Goal: Task Accomplishment & Management: Manage account settings

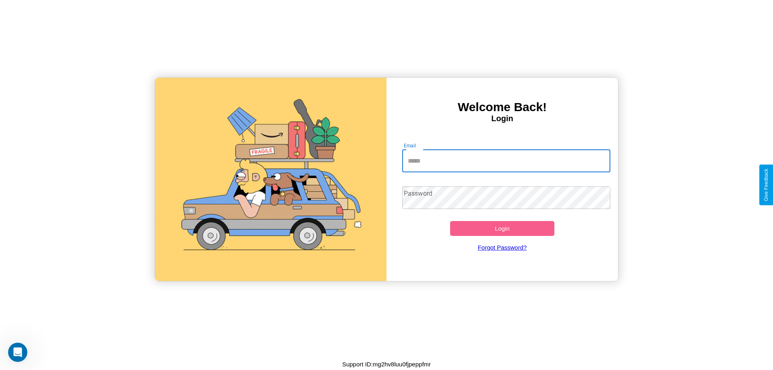
click at [506, 161] on input "Email" at bounding box center [506, 161] width 209 height 23
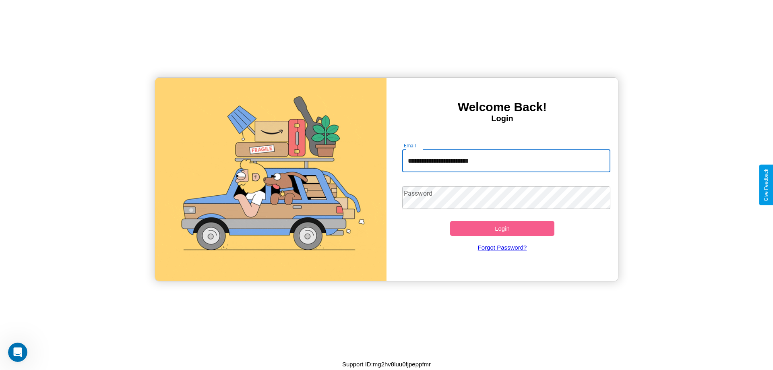
type input "**********"
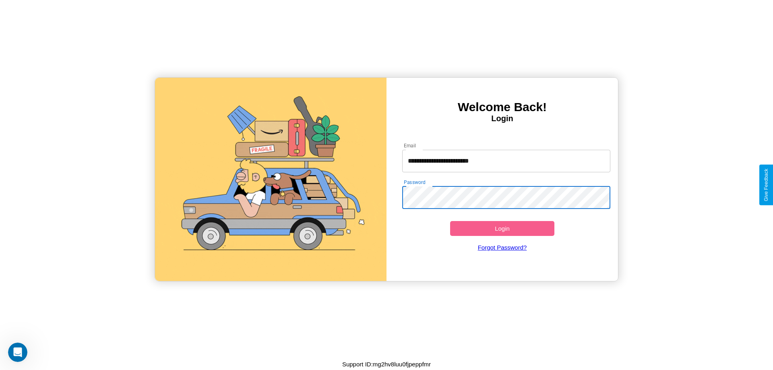
click at [502, 228] on button "Login" at bounding box center [502, 228] width 104 height 15
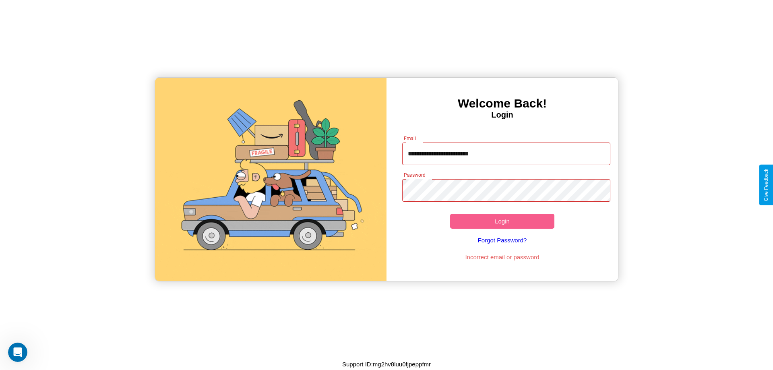
click at [502, 221] on button "Login" at bounding box center [502, 221] width 104 height 15
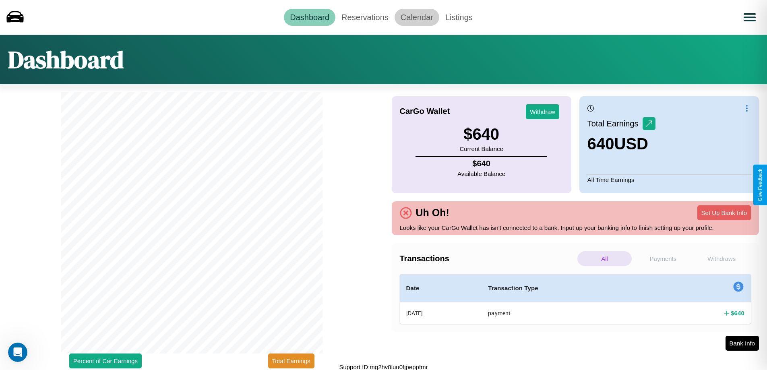
click at [417, 17] on link "Calendar" at bounding box center [417, 17] width 45 height 17
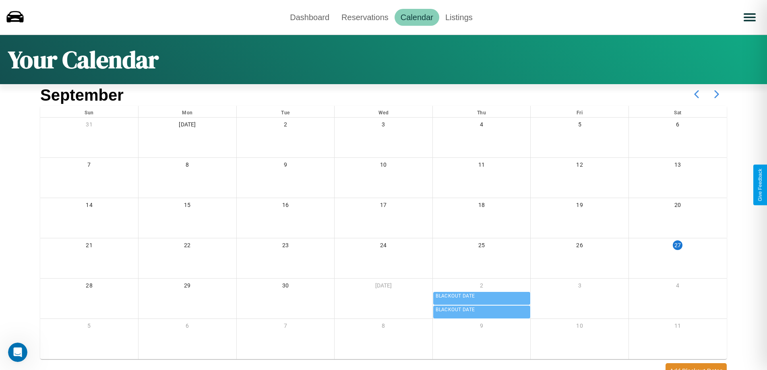
click at [717, 94] on icon at bounding box center [717, 94] width 20 height 20
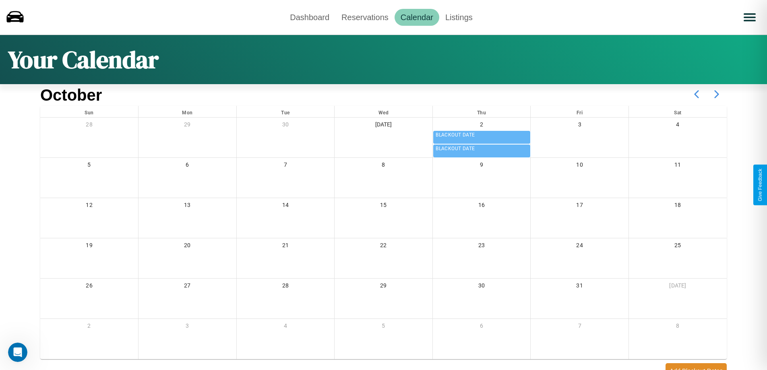
click at [717, 94] on icon at bounding box center [717, 94] width 20 height 20
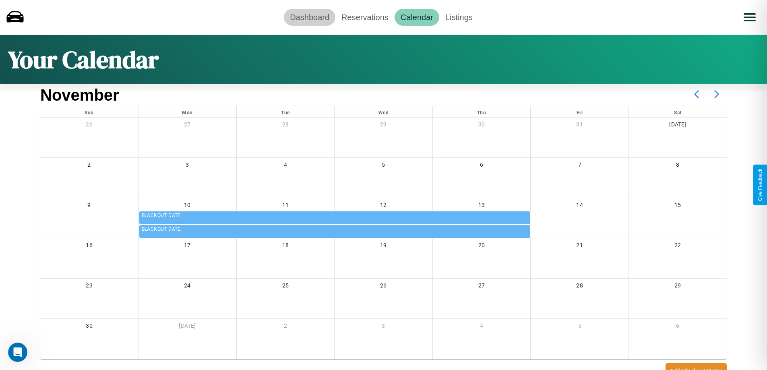
click at [310, 17] on link "Dashboard" at bounding box center [310, 17] width 52 height 17
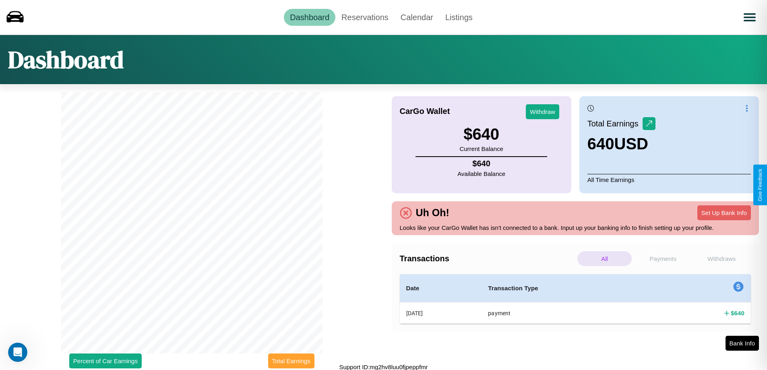
click at [291, 361] on button "Total Earnings" at bounding box center [291, 361] width 46 height 15
